Goal: Task Accomplishment & Management: Use online tool/utility

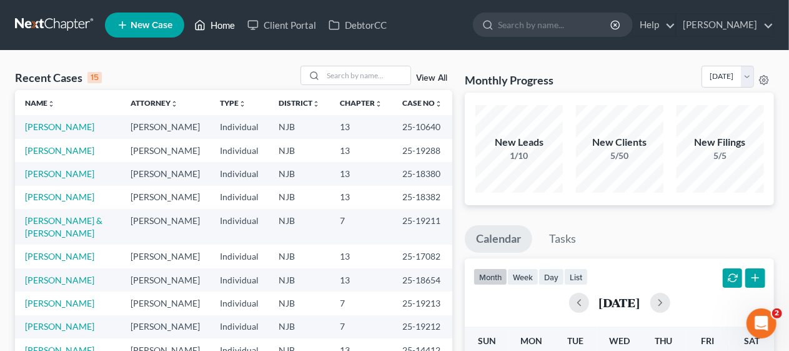
click at [230, 21] on link "Home" at bounding box center [214, 25] width 53 height 22
click at [337, 75] on input "search" at bounding box center [366, 75] width 87 height 18
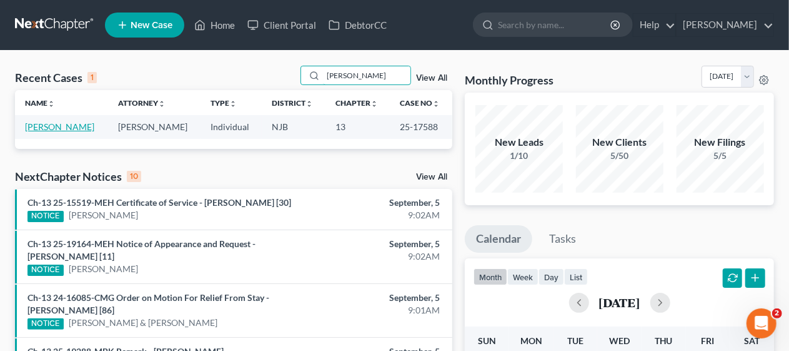
type input "[PERSON_NAME]"
click at [67, 125] on link "[PERSON_NAME]" at bounding box center [59, 126] width 69 height 11
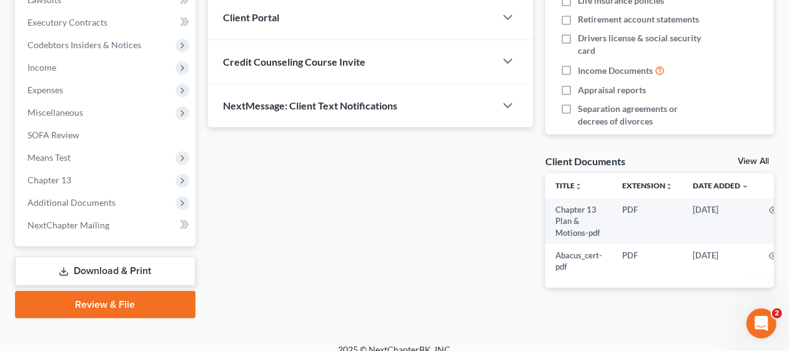
scroll to position [358, 0]
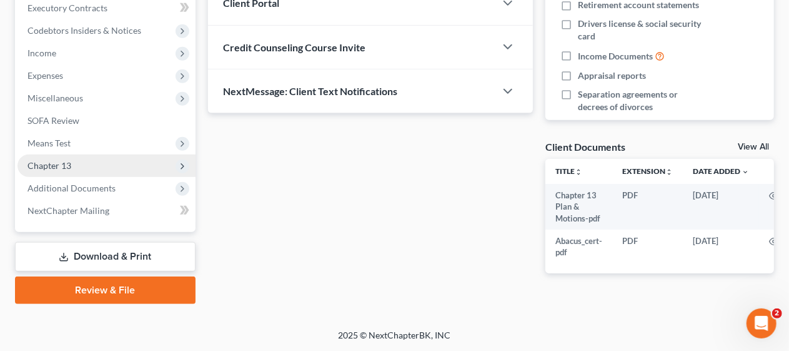
click at [115, 162] on span "Chapter 13" at bounding box center [106, 165] width 178 height 22
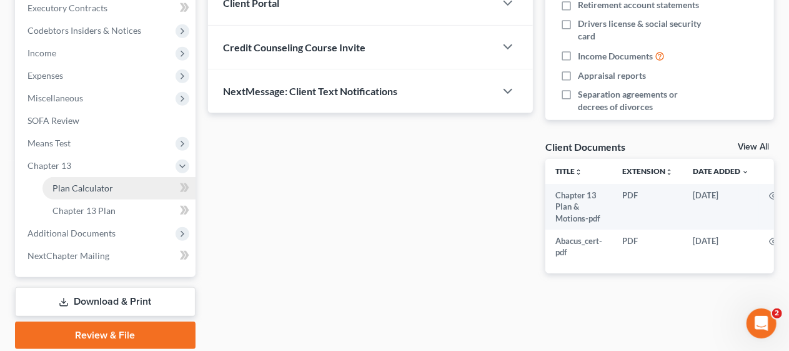
click at [116, 189] on link "Plan Calculator" at bounding box center [118, 188] width 153 height 22
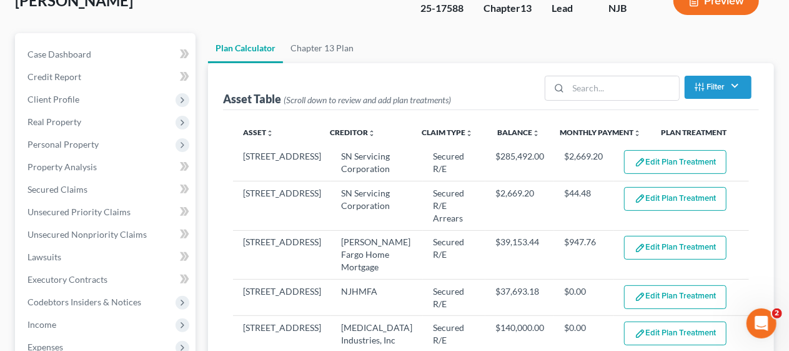
select select "59"
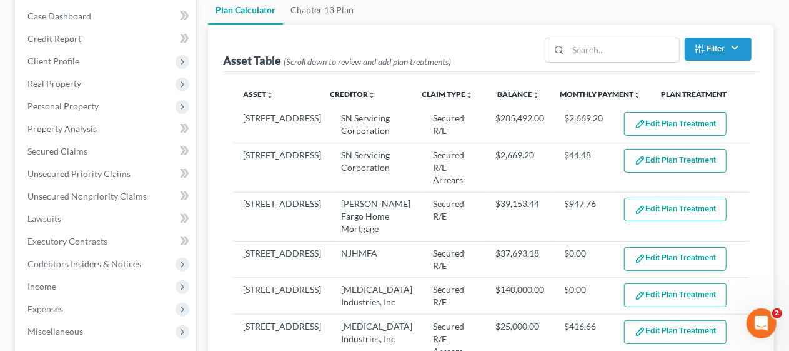
scroll to position [62, 0]
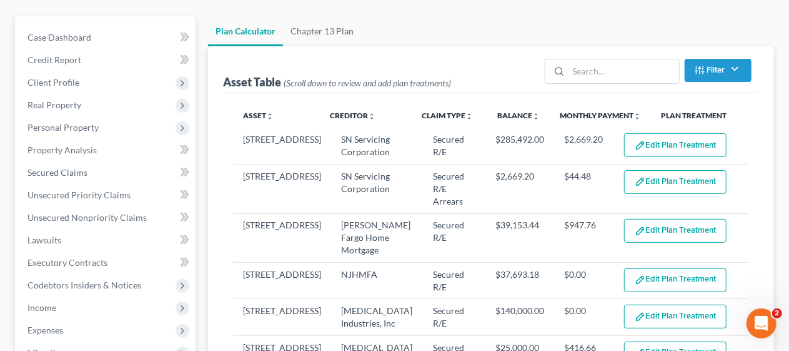
scroll to position [125, 0]
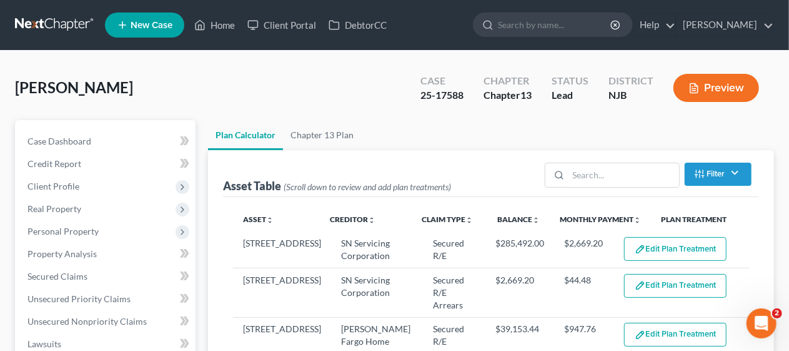
click at [219, 99] on div "[PERSON_NAME] Upgraded Case 25-17588 Chapter Chapter 13 Status [GEOGRAPHIC_DATA…" at bounding box center [394, 93] width 759 height 54
click at [211, 91] on div "[PERSON_NAME] Upgraded Case 25-17588 Chapter Chapter 13 Status [GEOGRAPHIC_DATA…" at bounding box center [394, 93] width 759 height 54
click at [218, 24] on link "Home" at bounding box center [214, 25] width 53 height 22
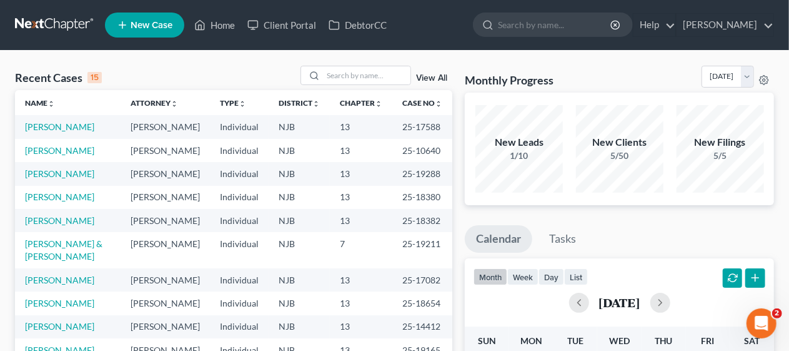
click at [266, 68] on div "Recent Cases 15 View All" at bounding box center [233, 78] width 437 height 24
click at [195, 69] on div "Recent Cases 15 View All" at bounding box center [233, 78] width 437 height 24
click at [232, 66] on div "Recent Cases 15 View All" at bounding box center [233, 78] width 437 height 24
click at [245, 66] on div "Recent Cases 15 View All" at bounding box center [233, 78] width 437 height 24
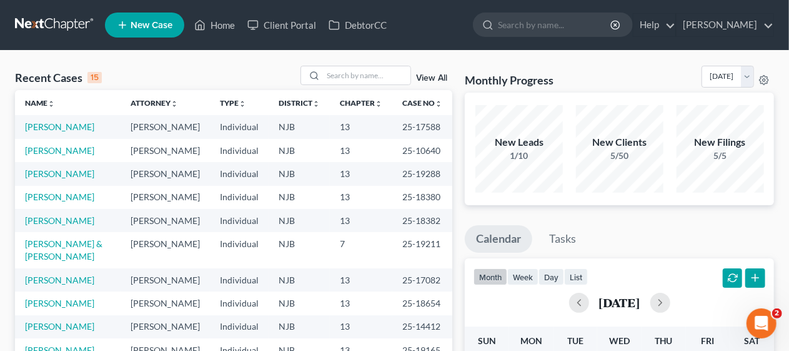
click at [247, 66] on div "Recent Cases 15 View All" at bounding box center [233, 78] width 437 height 24
